Goal: Information Seeking & Learning: Learn about a topic

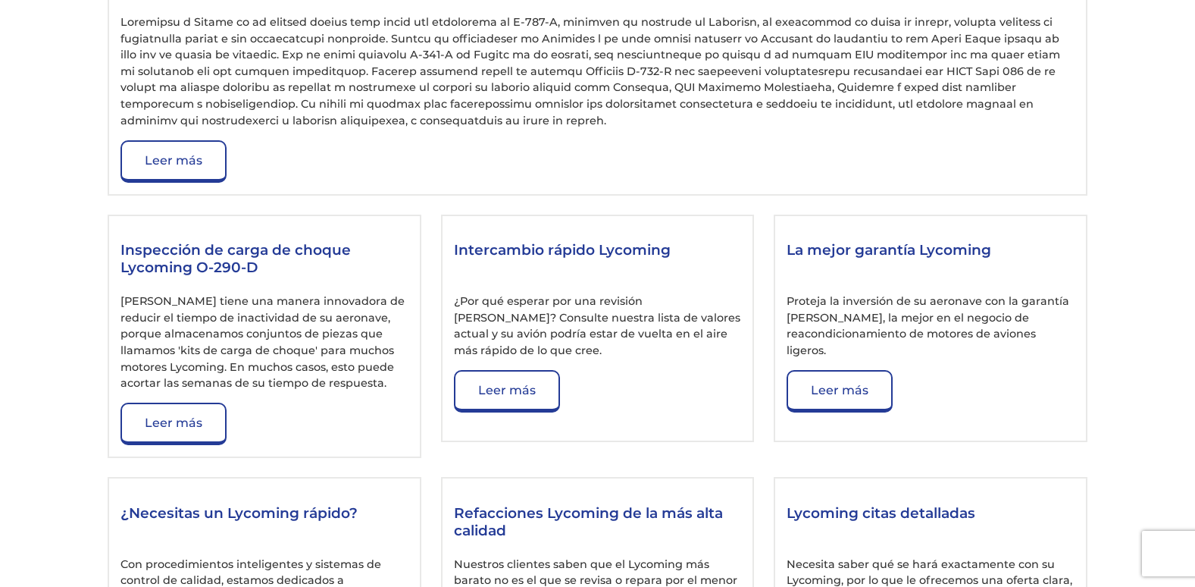
scroll to position [1870, 0]
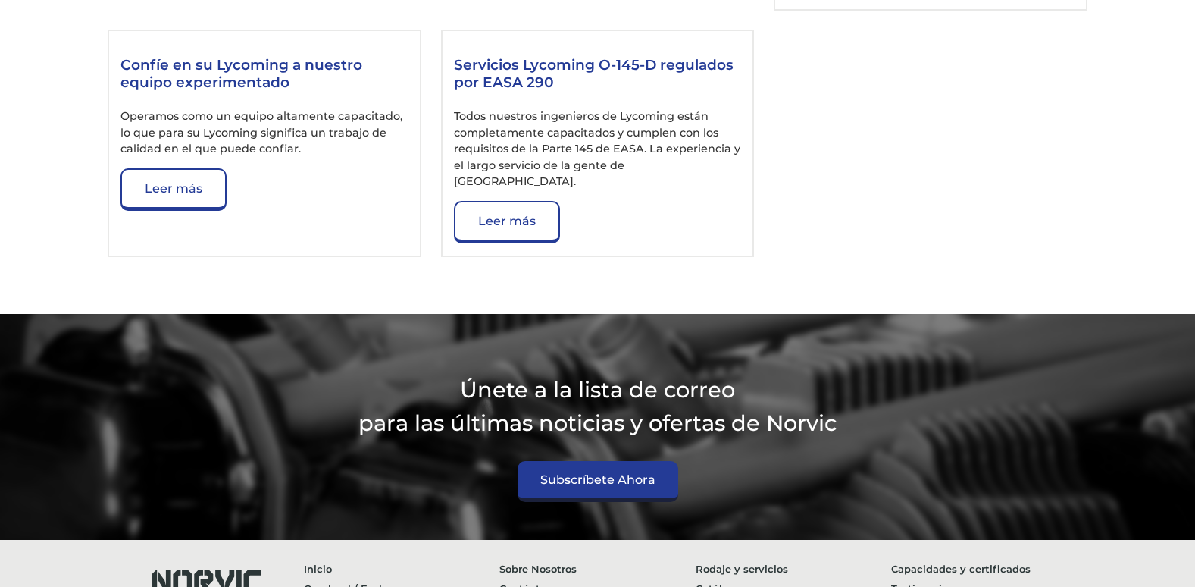
scroll to position [2653, 0]
